Goal: Complete application form: Complete application form

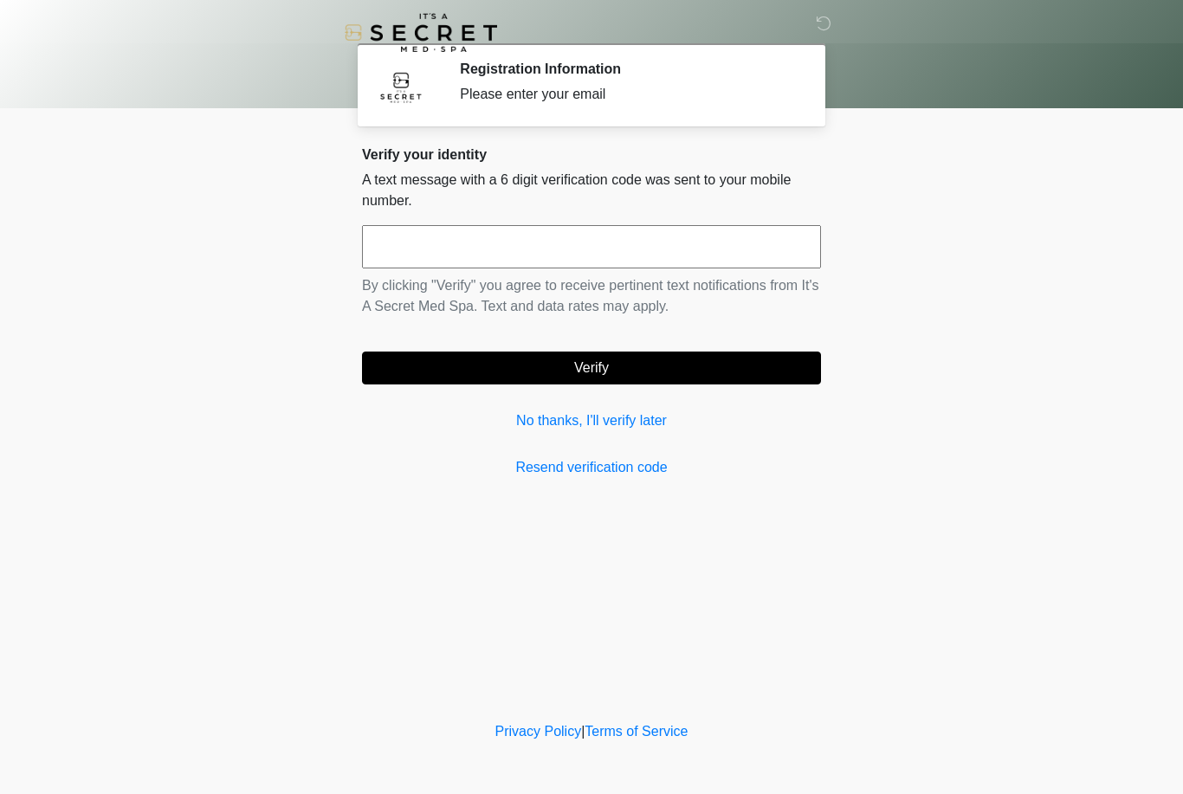
click at [532, 416] on link "No thanks, I'll verify later" at bounding box center [591, 420] width 459 height 21
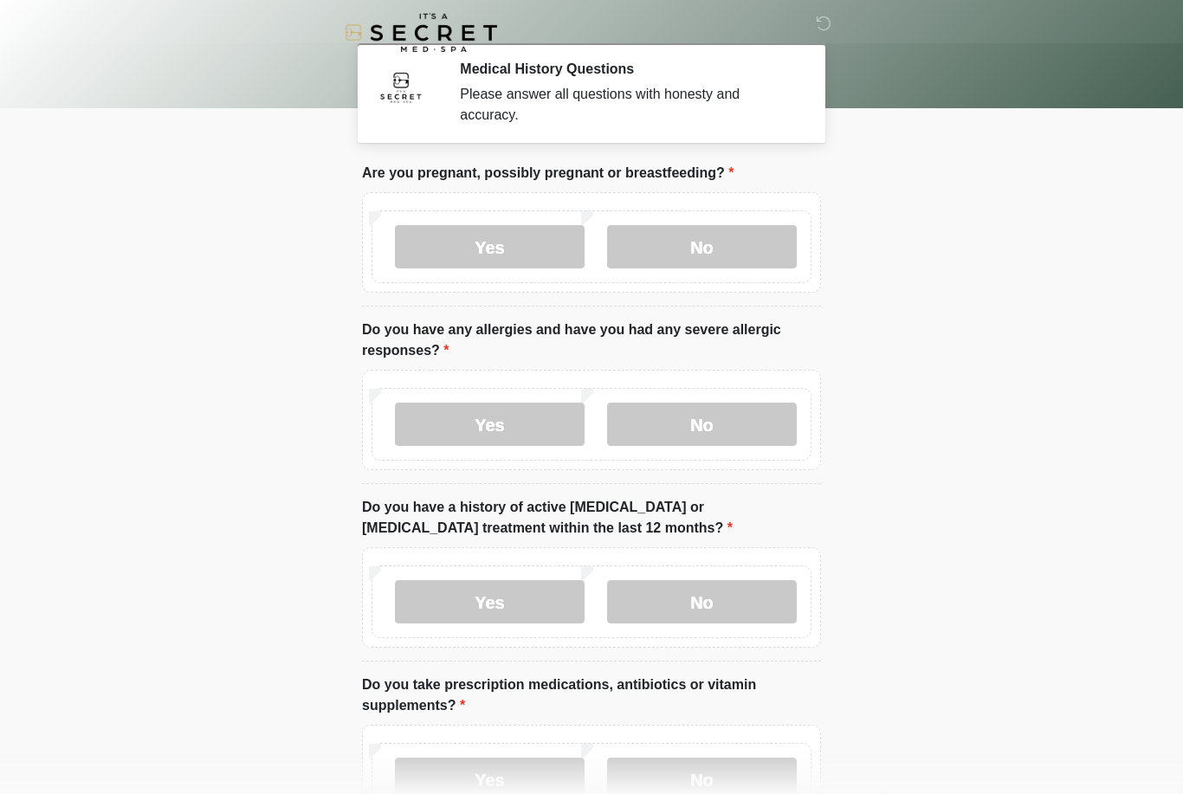
click at [771, 255] on label "No" at bounding box center [702, 246] width 190 height 43
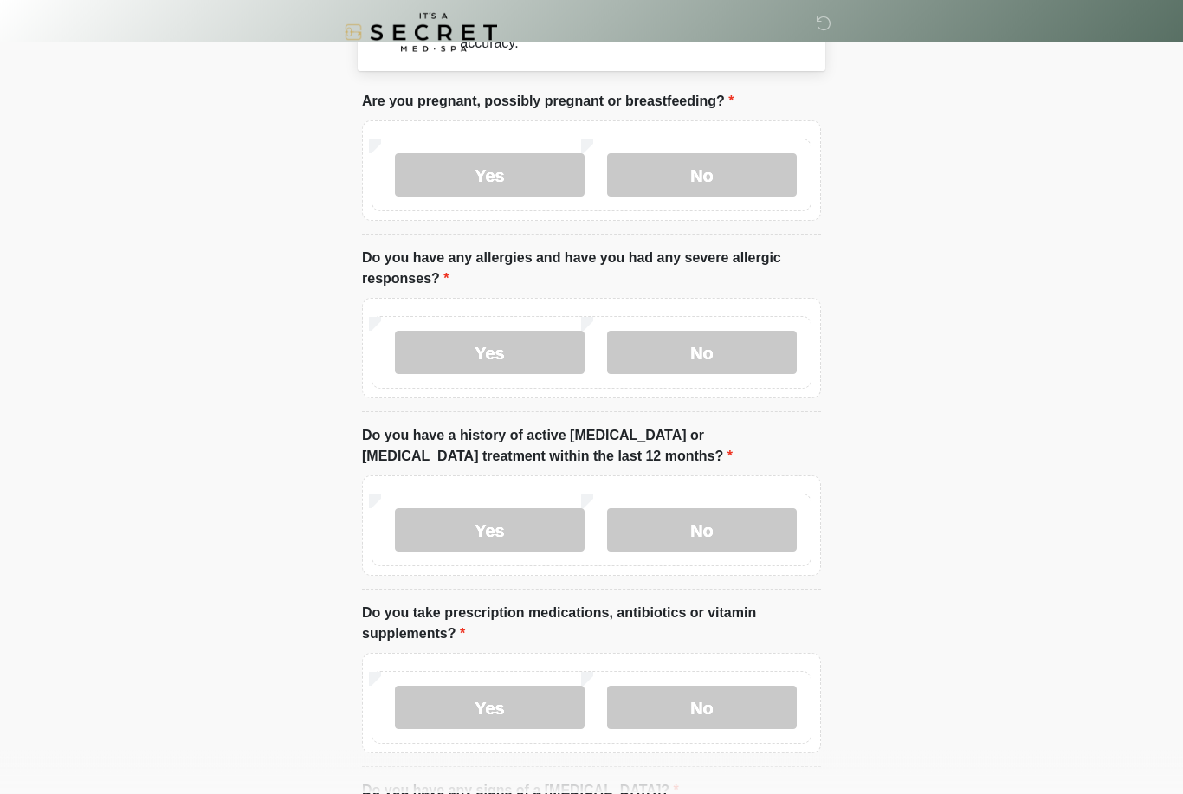
scroll to position [72, 0]
click at [753, 347] on label "No" at bounding box center [702, 352] width 190 height 43
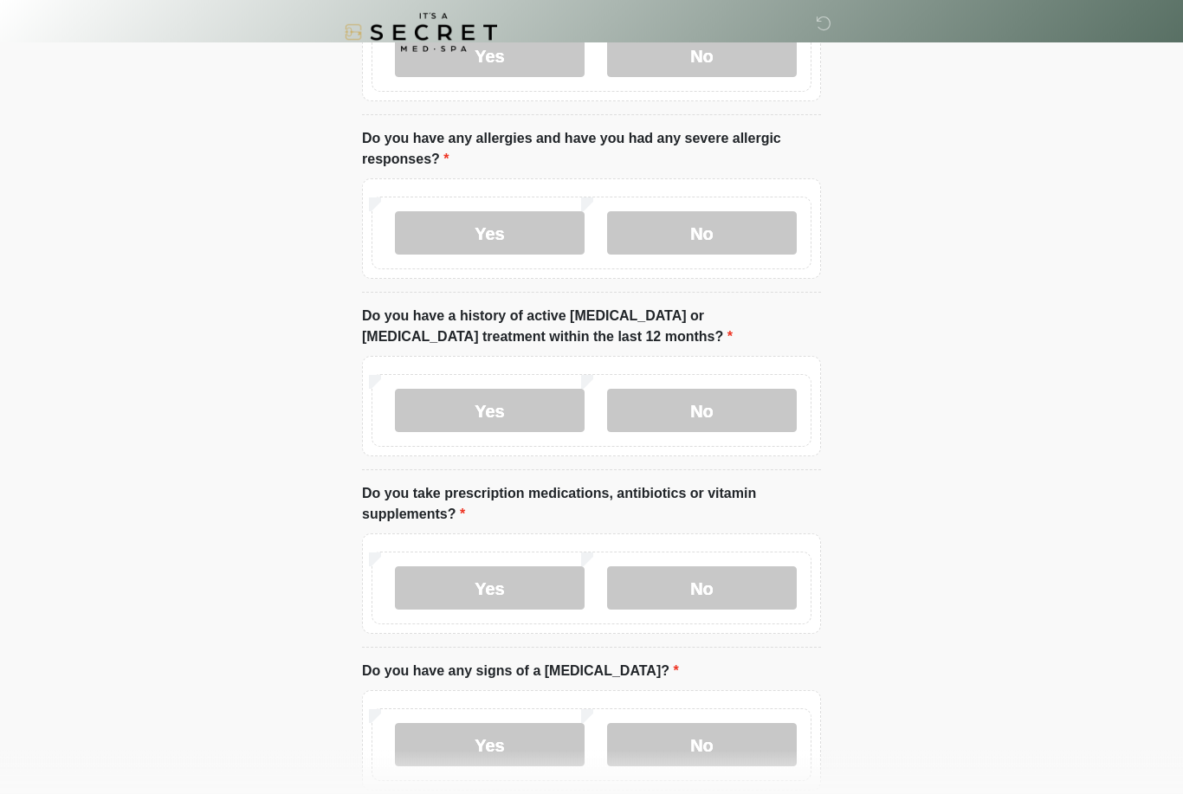
scroll to position [191, 0]
click at [765, 407] on label "No" at bounding box center [702, 410] width 190 height 43
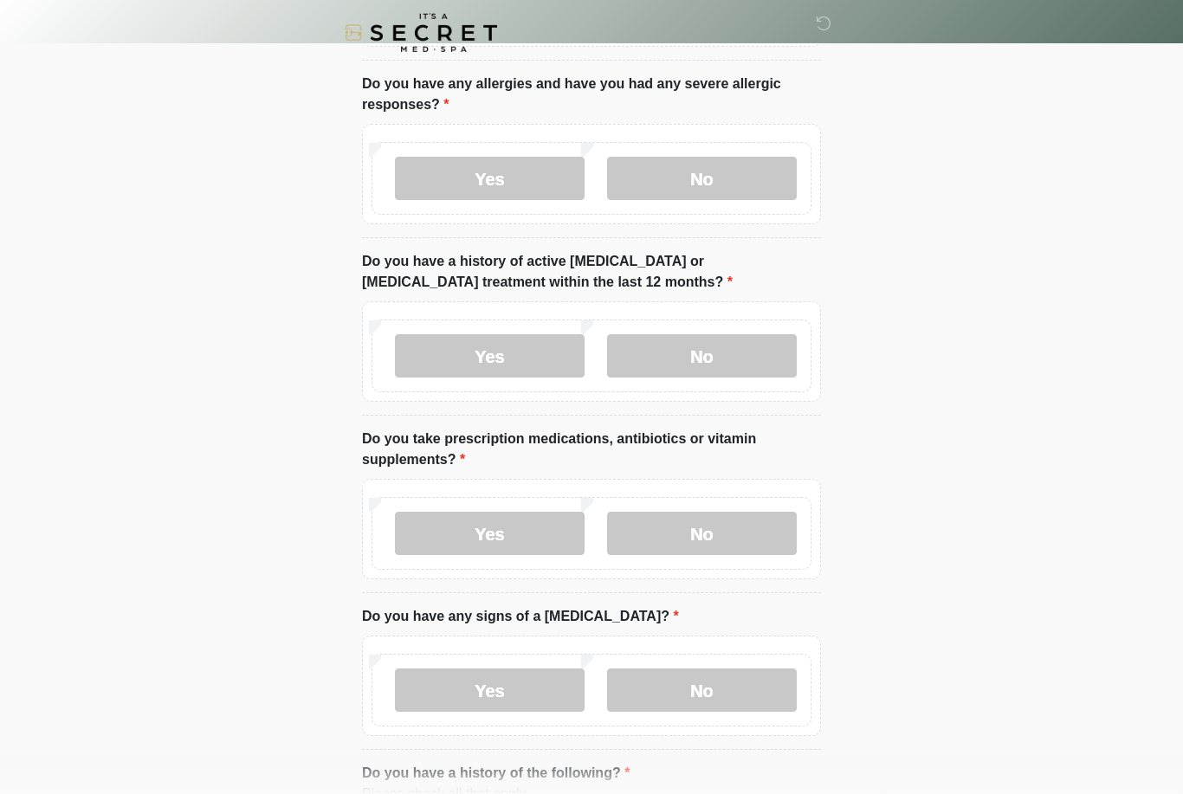
scroll to position [339, 0]
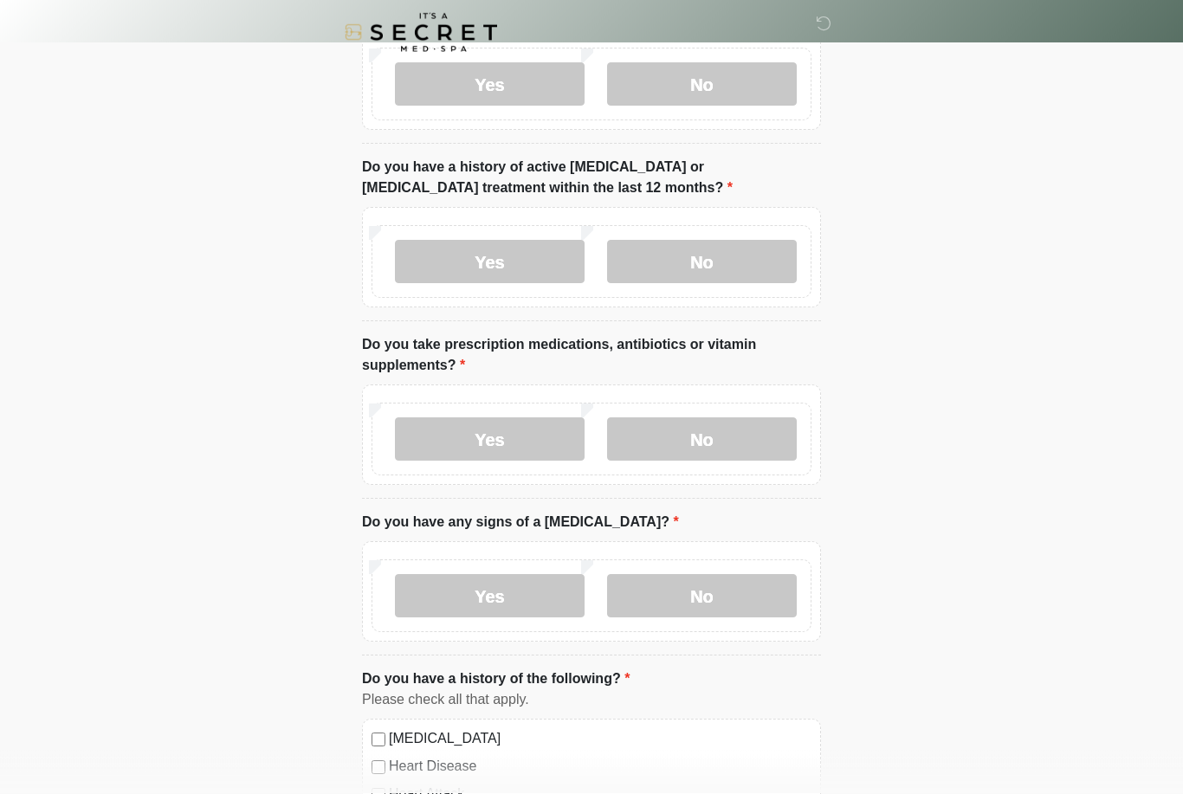
click at [534, 455] on label "Yes" at bounding box center [490, 439] width 190 height 43
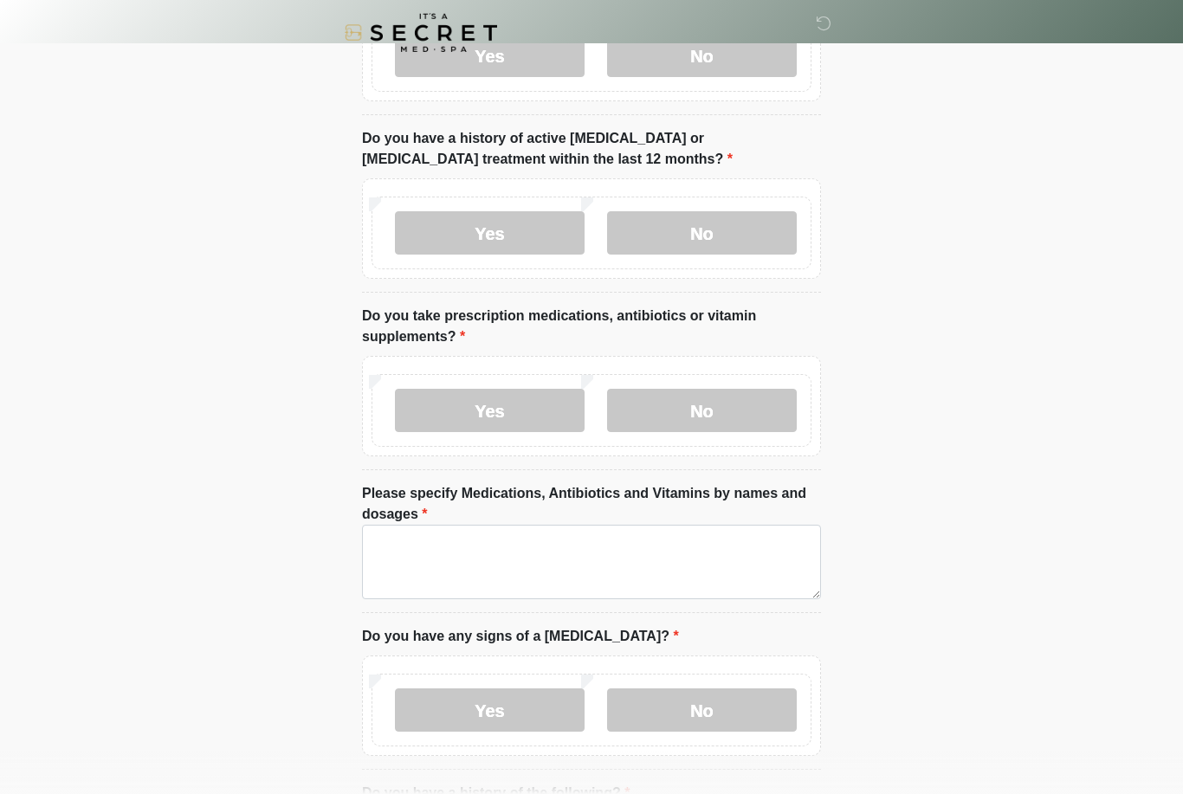
scroll to position [388, 0]
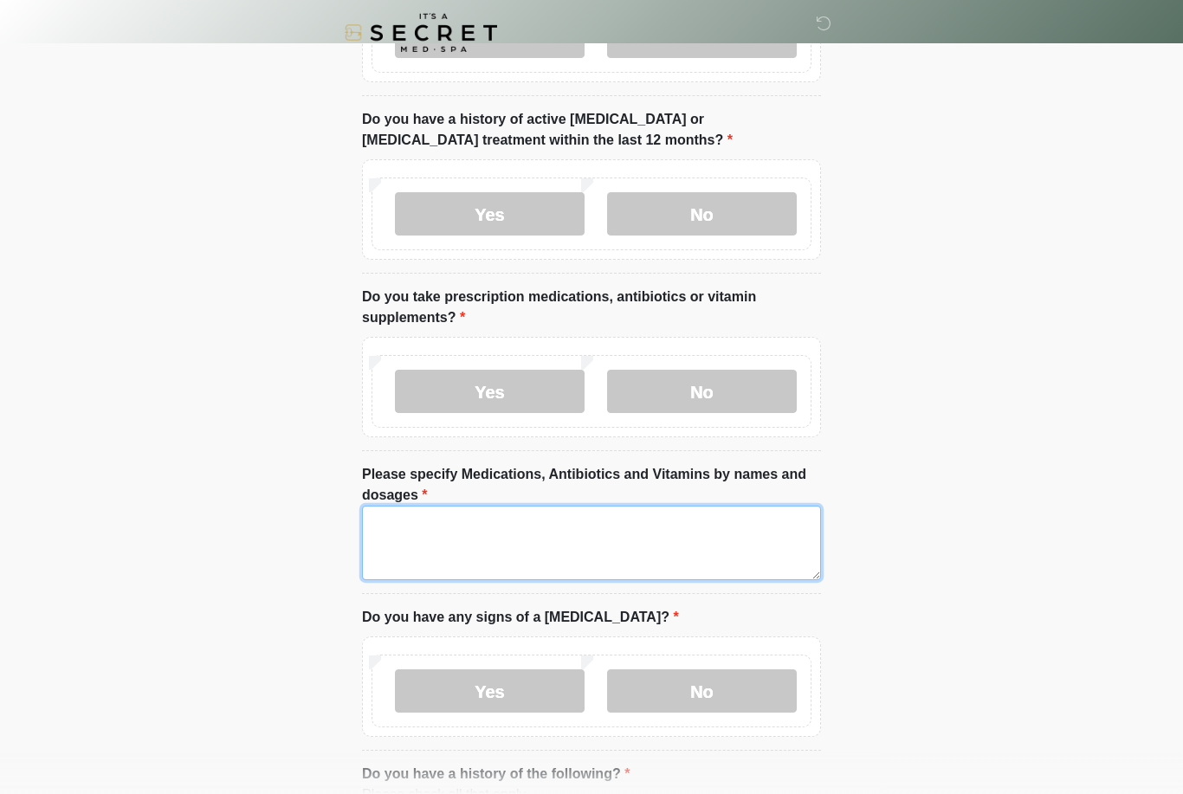
click at [730, 533] on textarea "Please specify Medications, Antibiotics and Vitamins by names and dosages" at bounding box center [591, 543] width 459 height 74
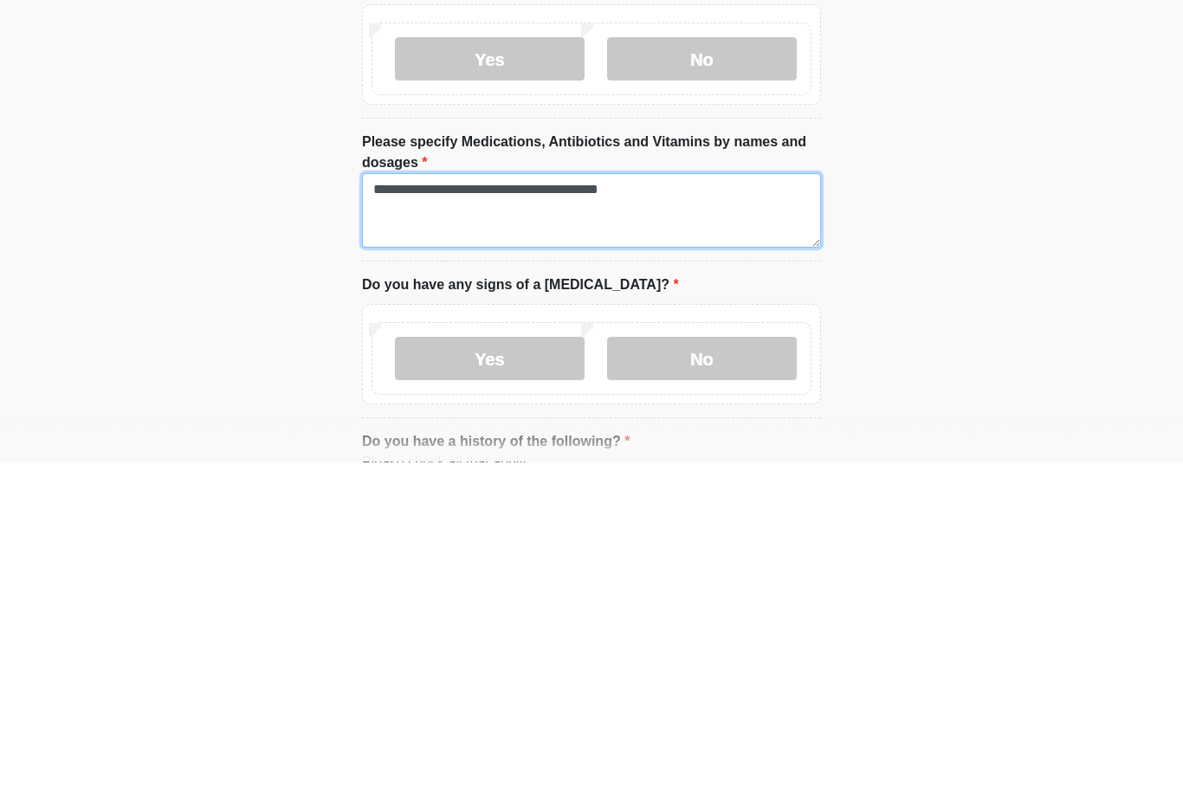
click at [744, 506] on textarea "**********" at bounding box center [591, 543] width 459 height 74
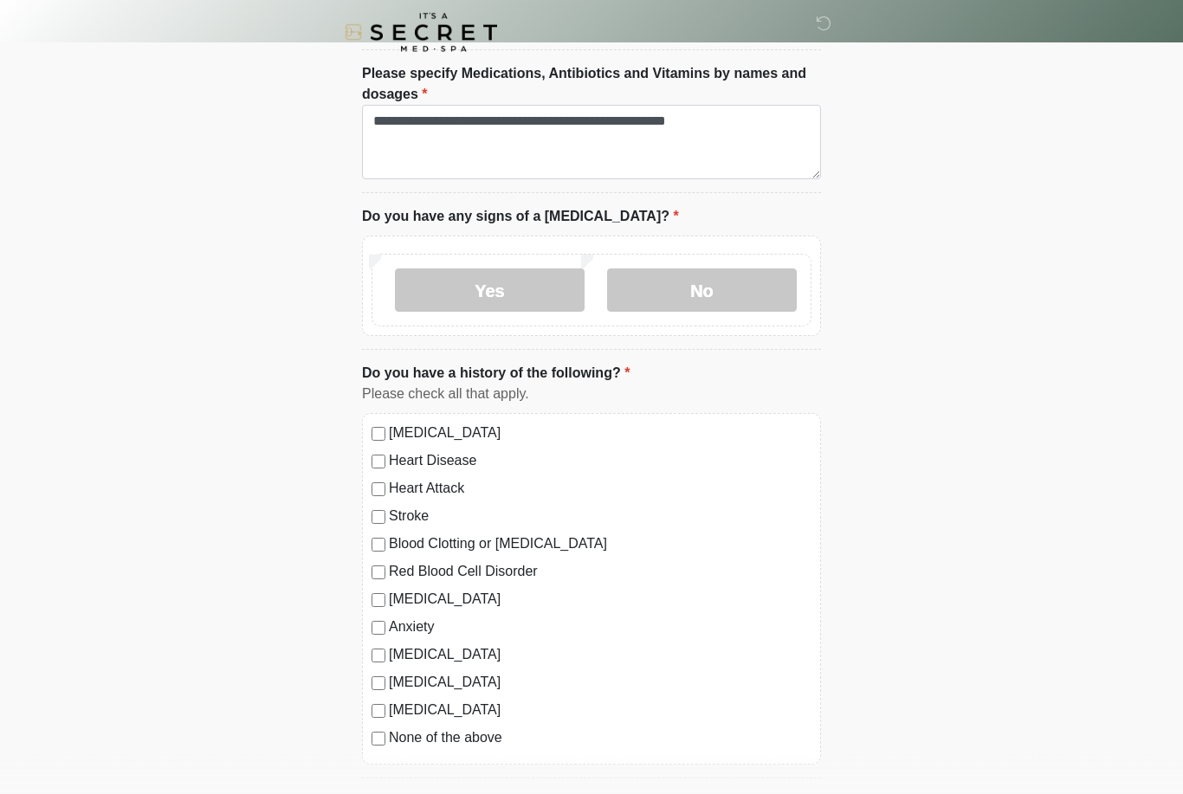
scroll to position [790, 0]
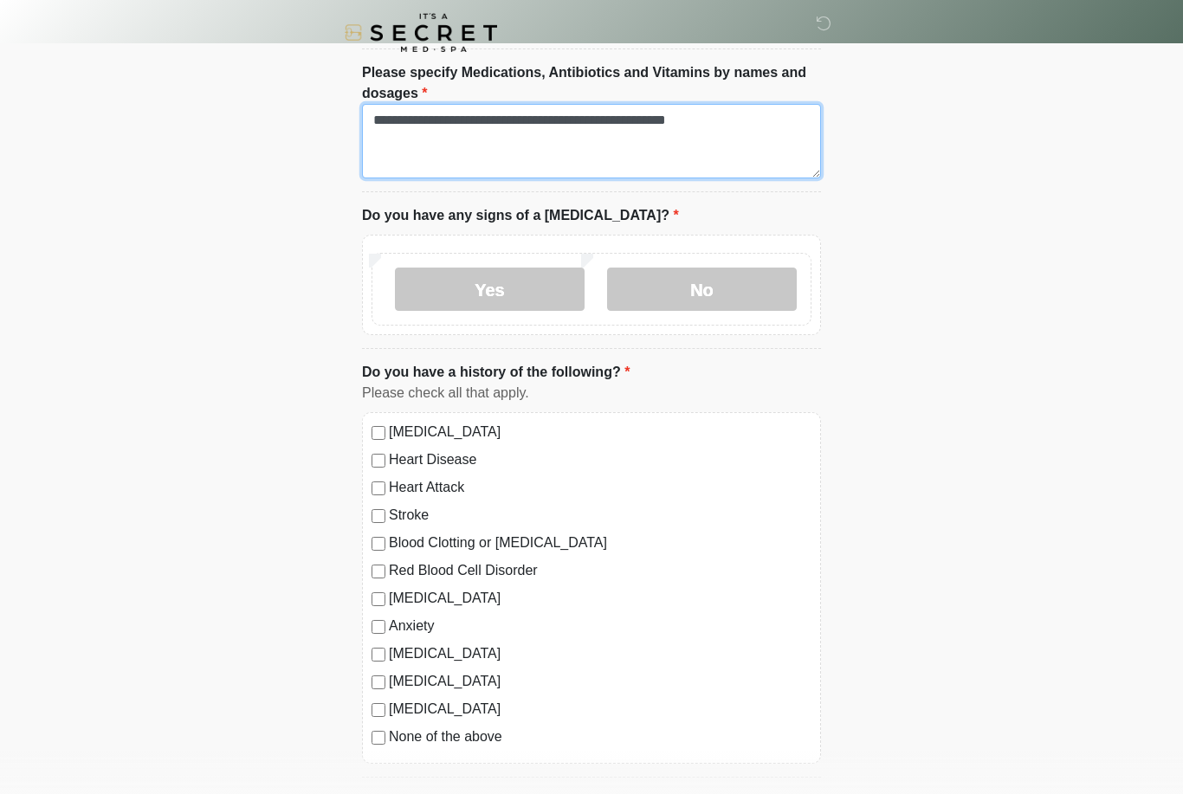
type textarea "**********"
click at [752, 304] on label "No" at bounding box center [702, 289] width 190 height 43
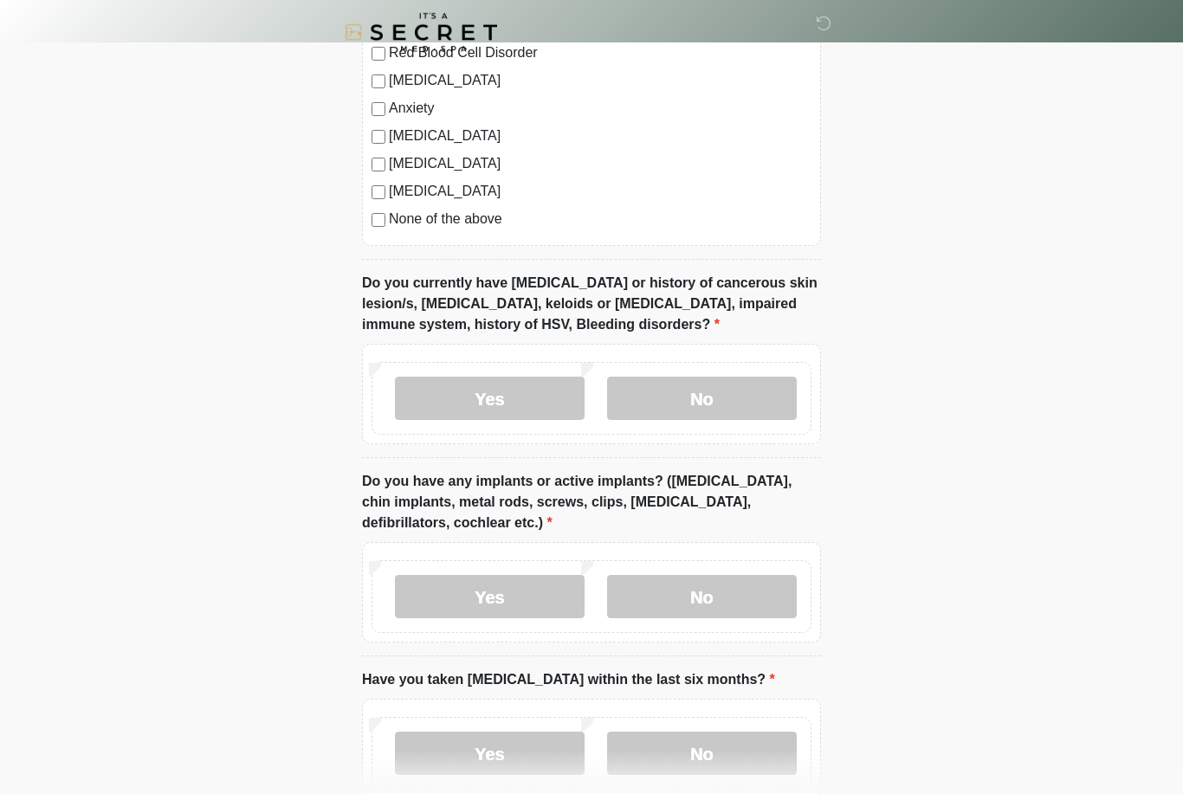
scroll to position [1307, 0]
click at [765, 381] on label "No" at bounding box center [702, 398] width 190 height 43
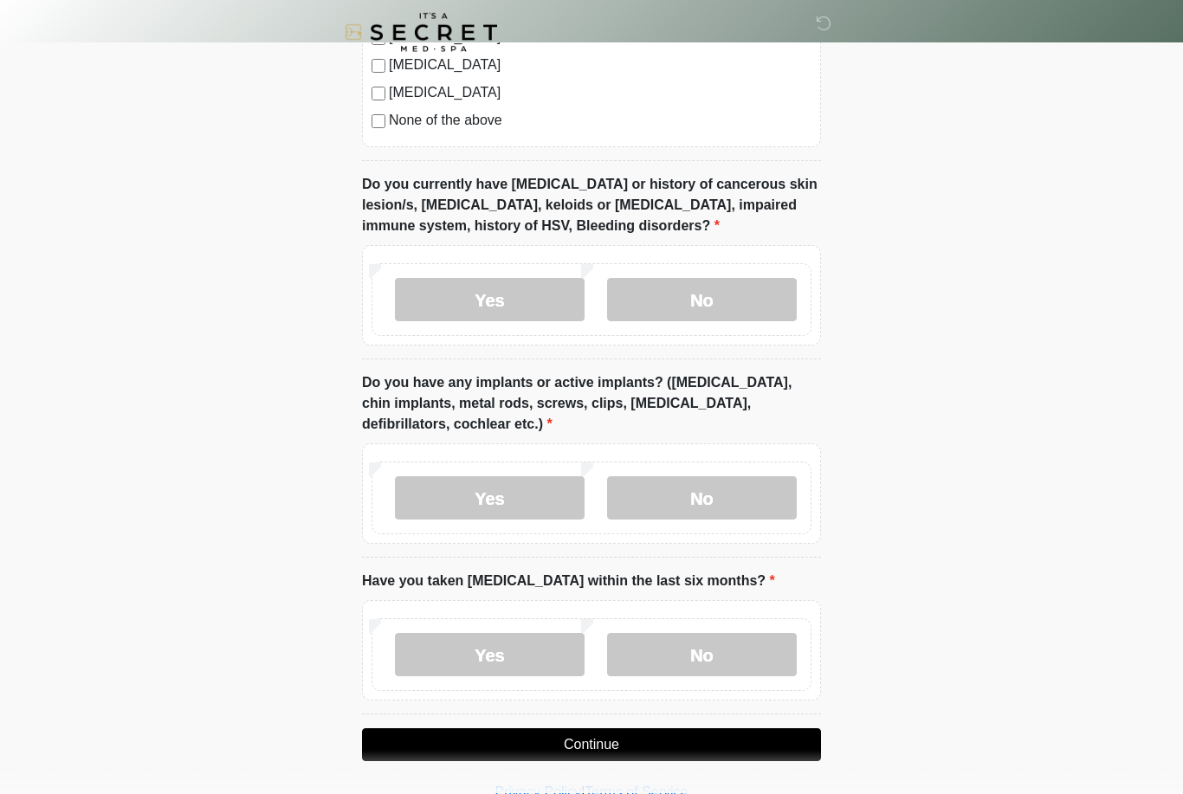
scroll to position [1407, 0]
click at [771, 495] on label "No" at bounding box center [702, 496] width 190 height 43
click at [742, 641] on label "No" at bounding box center [702, 653] width 190 height 43
click at [768, 734] on button "Continue" at bounding box center [591, 743] width 459 height 33
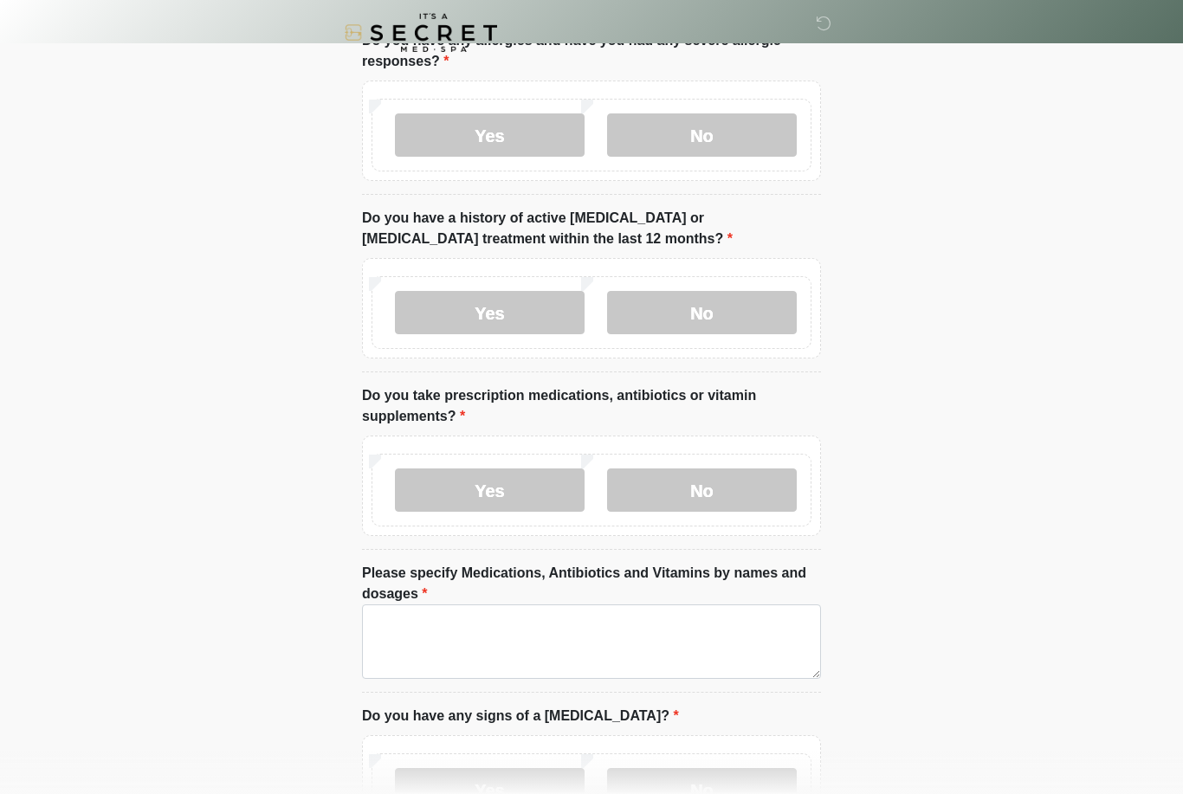
scroll to position [0, 0]
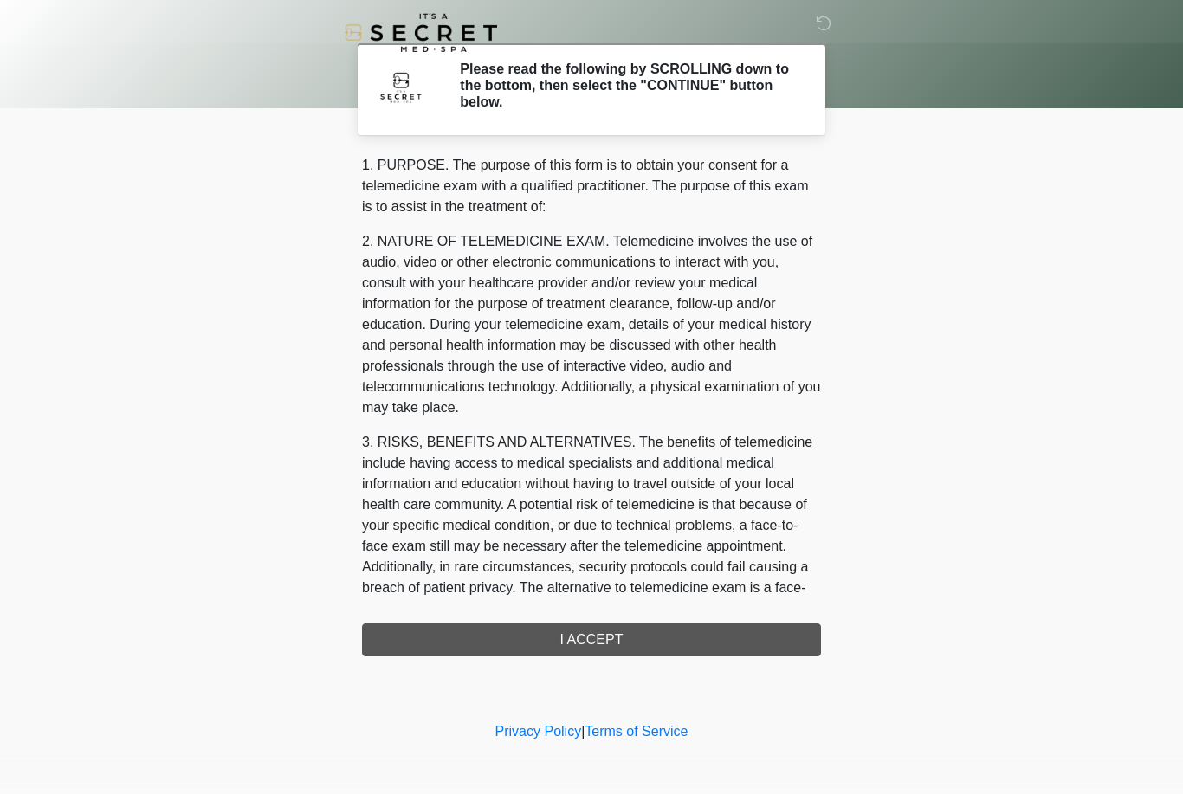
click at [769, 639] on div "1. PURPOSE. The purpose of this form is to obtain your consent for a telemedici…" at bounding box center [591, 405] width 459 height 501
click at [750, 640] on div "1. PURPOSE. The purpose of this form is to obtain your consent for a telemedici…" at bounding box center [591, 405] width 459 height 501
click at [593, 632] on div "1. PURPOSE. The purpose of this form is to obtain your consent for a telemedici…" at bounding box center [591, 405] width 459 height 501
click at [625, 638] on div "1. PURPOSE. The purpose of this form is to obtain your consent for a telemedici…" at bounding box center [591, 405] width 459 height 501
click at [597, 644] on div "1. PURPOSE. The purpose of this form is to obtain your consent for a telemedici…" at bounding box center [591, 405] width 459 height 501
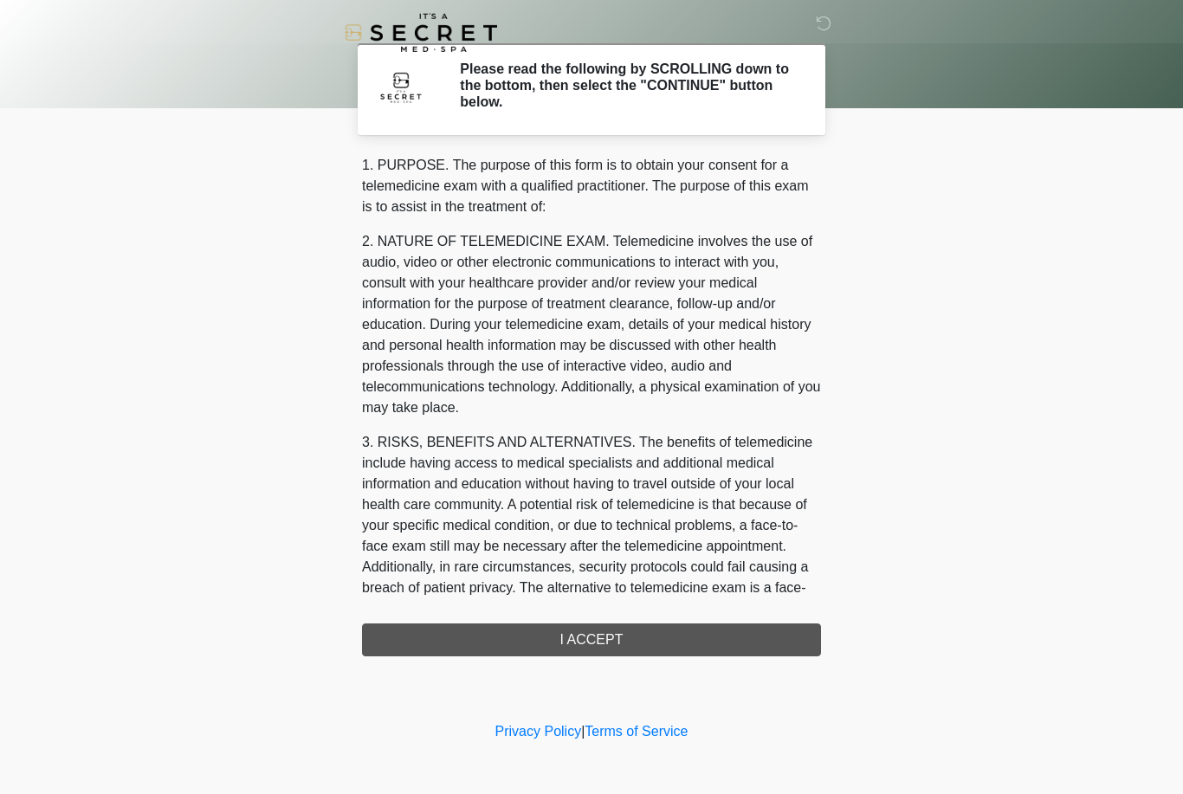
click at [597, 643] on div "1. PURPOSE. The purpose of this form is to obtain your consent for a telemedici…" at bounding box center [591, 405] width 459 height 501
click at [610, 629] on div "1. PURPOSE. The purpose of this form is to obtain your consent for a telemedici…" at bounding box center [591, 405] width 459 height 501
click at [616, 642] on div "1. PURPOSE. The purpose of this form is to obtain your consent for a telemedici…" at bounding box center [591, 405] width 459 height 501
click at [616, 641] on div "1. PURPOSE. The purpose of this form is to obtain your consent for a telemedici…" at bounding box center [591, 405] width 459 height 501
click at [596, 635] on div "1. PURPOSE. The purpose of this form is to obtain your consent for a telemedici…" at bounding box center [591, 405] width 459 height 501
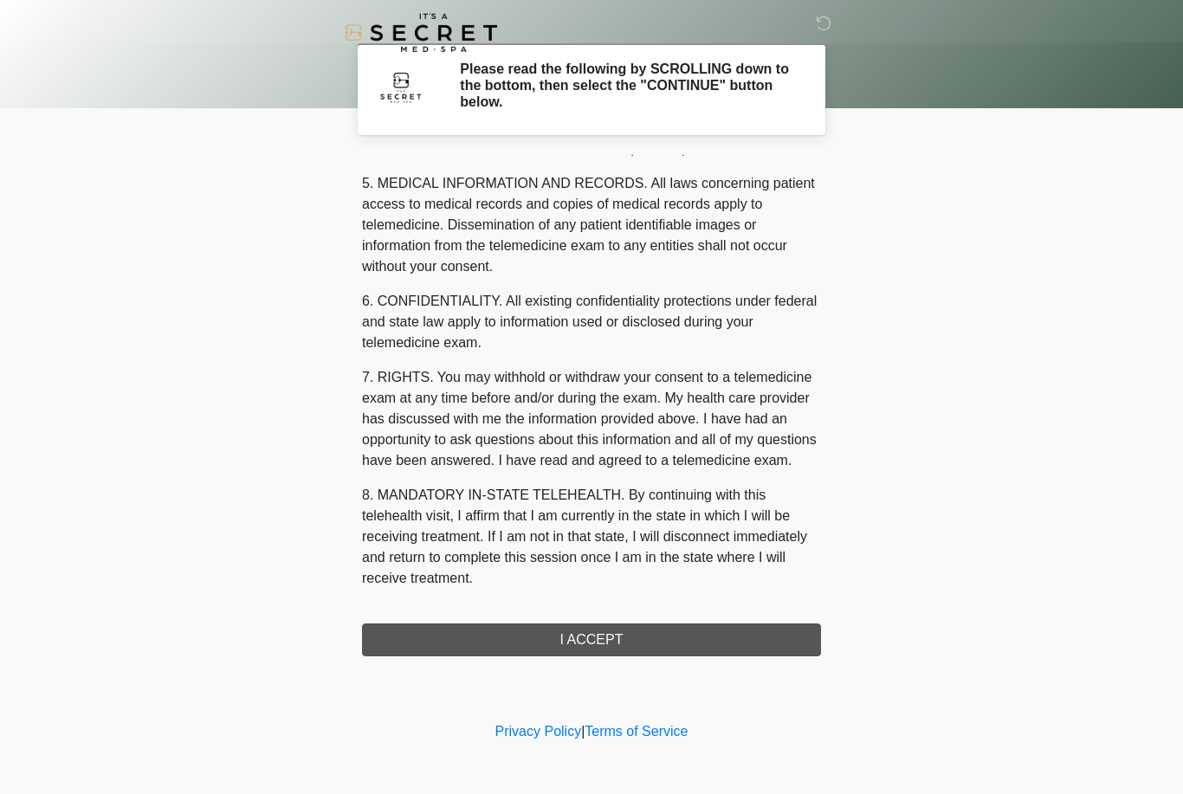
click at [597, 634] on div "1. PURPOSE. The purpose of this form is to obtain your consent for a telemedici…" at bounding box center [591, 405] width 459 height 501
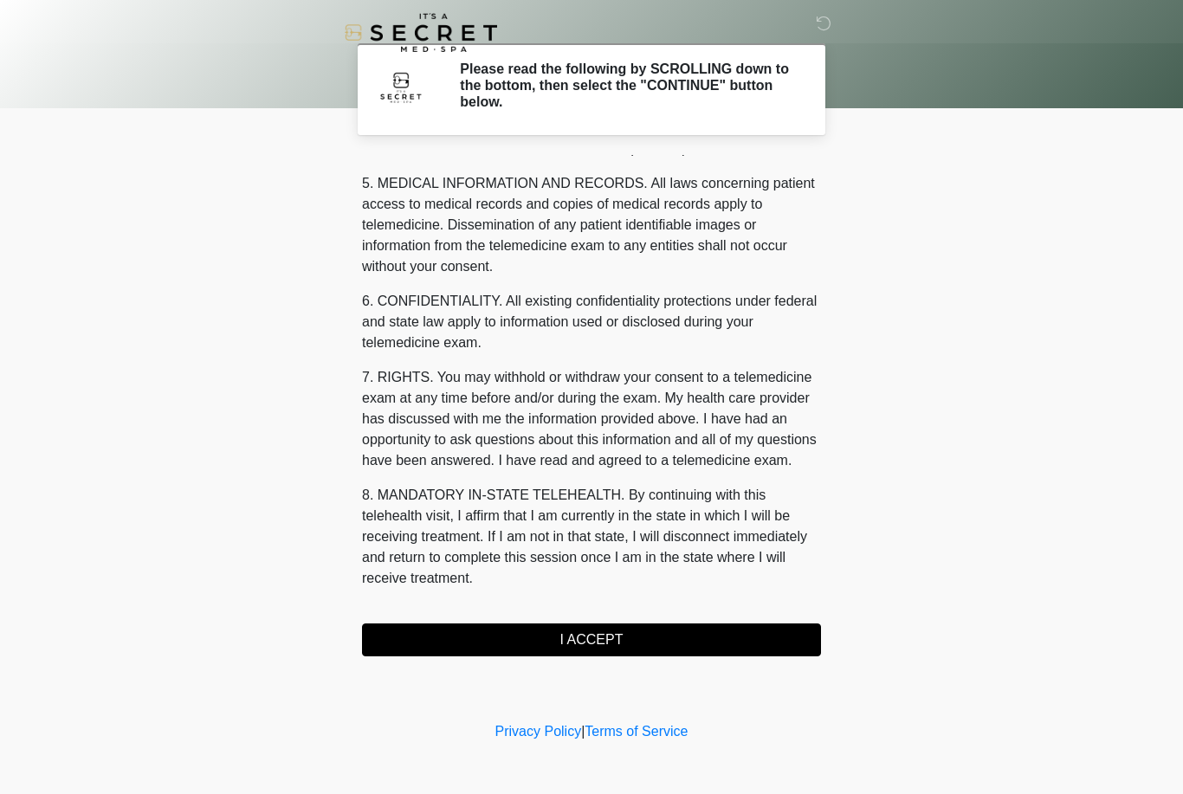
click at [673, 636] on button "I ACCEPT" at bounding box center [591, 639] width 459 height 33
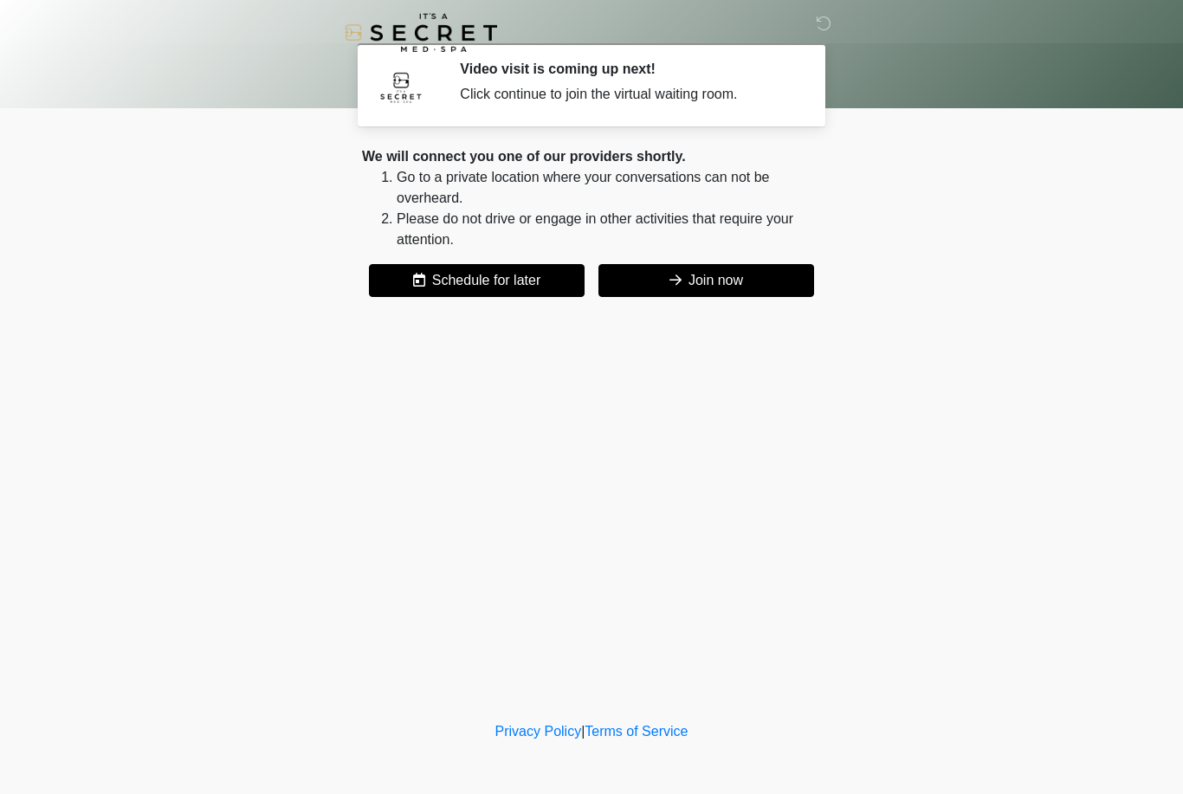
click at [738, 272] on button "Join now" at bounding box center [706, 280] width 216 height 33
